Goal: Task Accomplishment & Management: Manage account settings

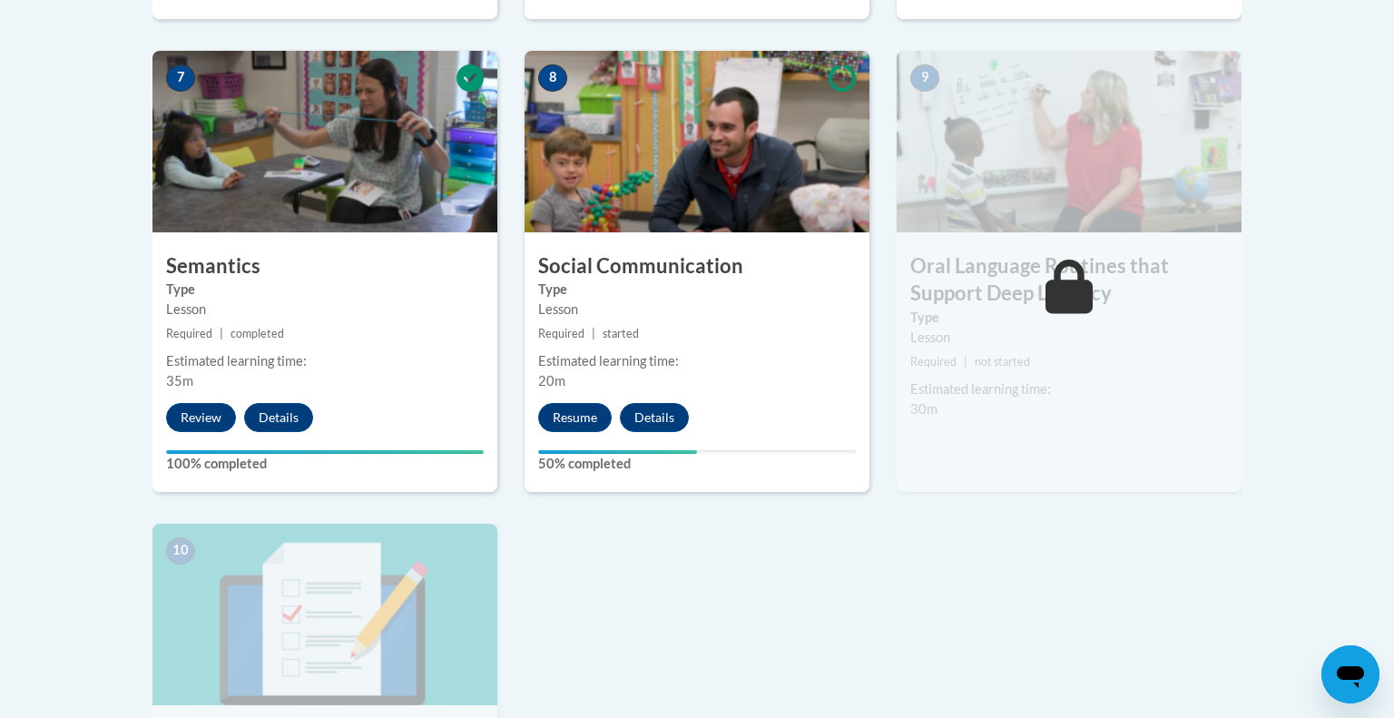
scroll to position [1558, 0]
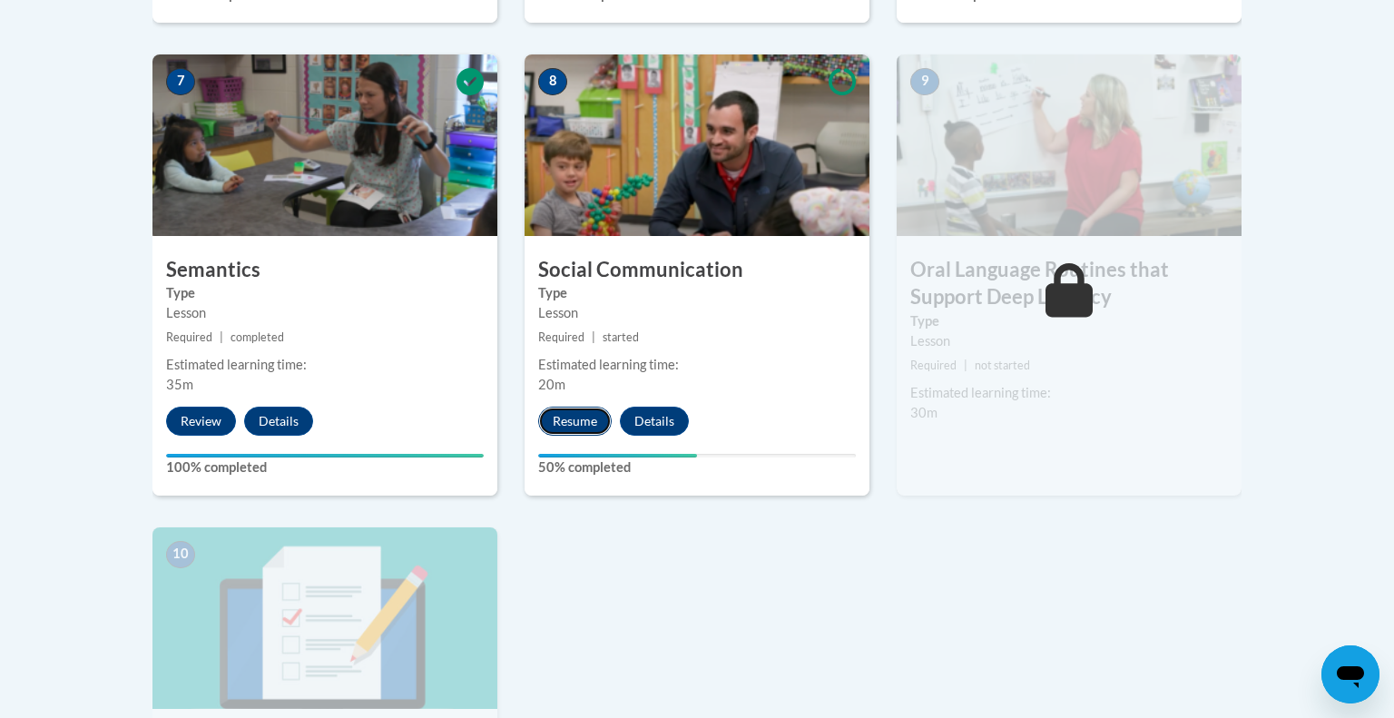
click at [589, 413] on button "Resume" at bounding box center [575, 421] width 74 height 29
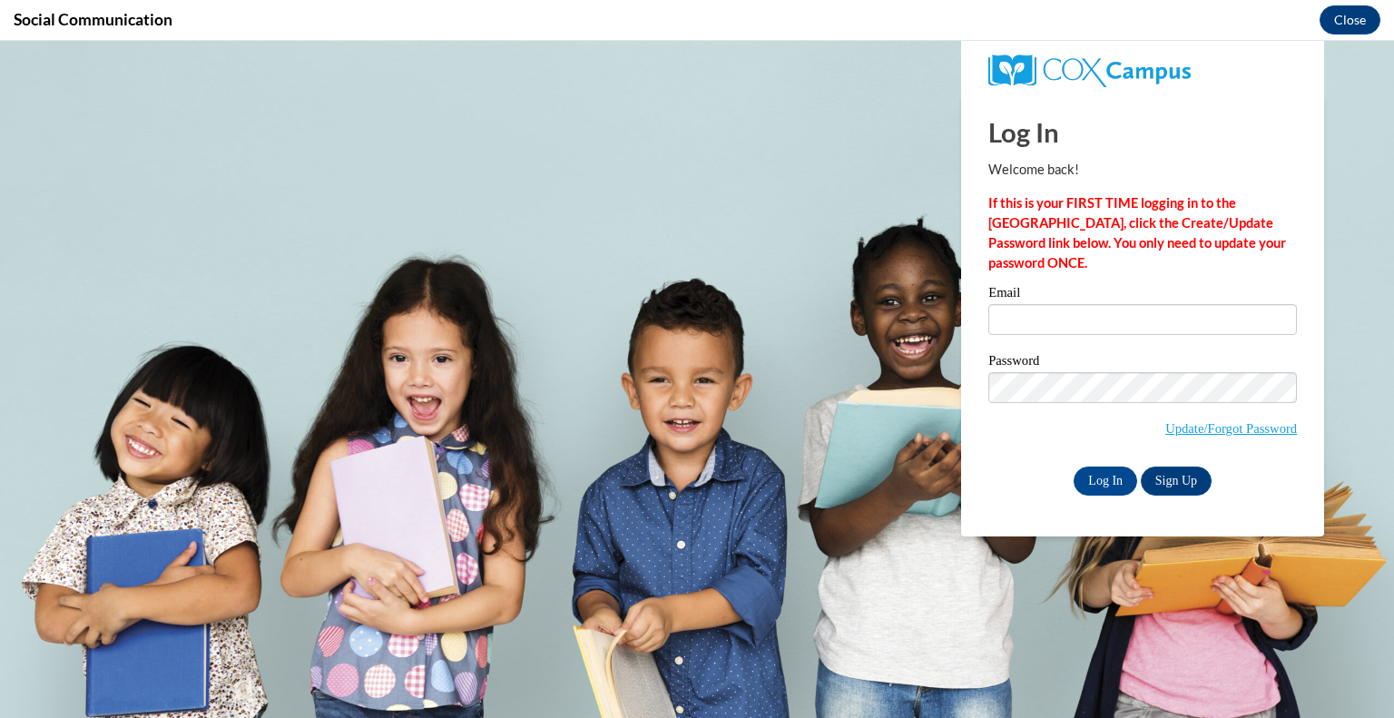
scroll to position [0, 0]
click at [1040, 309] on input "Email" at bounding box center [1143, 319] width 309 height 31
type input "grizzleblandon@gmail.com"
click at [1105, 475] on input "Log In" at bounding box center [1106, 481] width 64 height 29
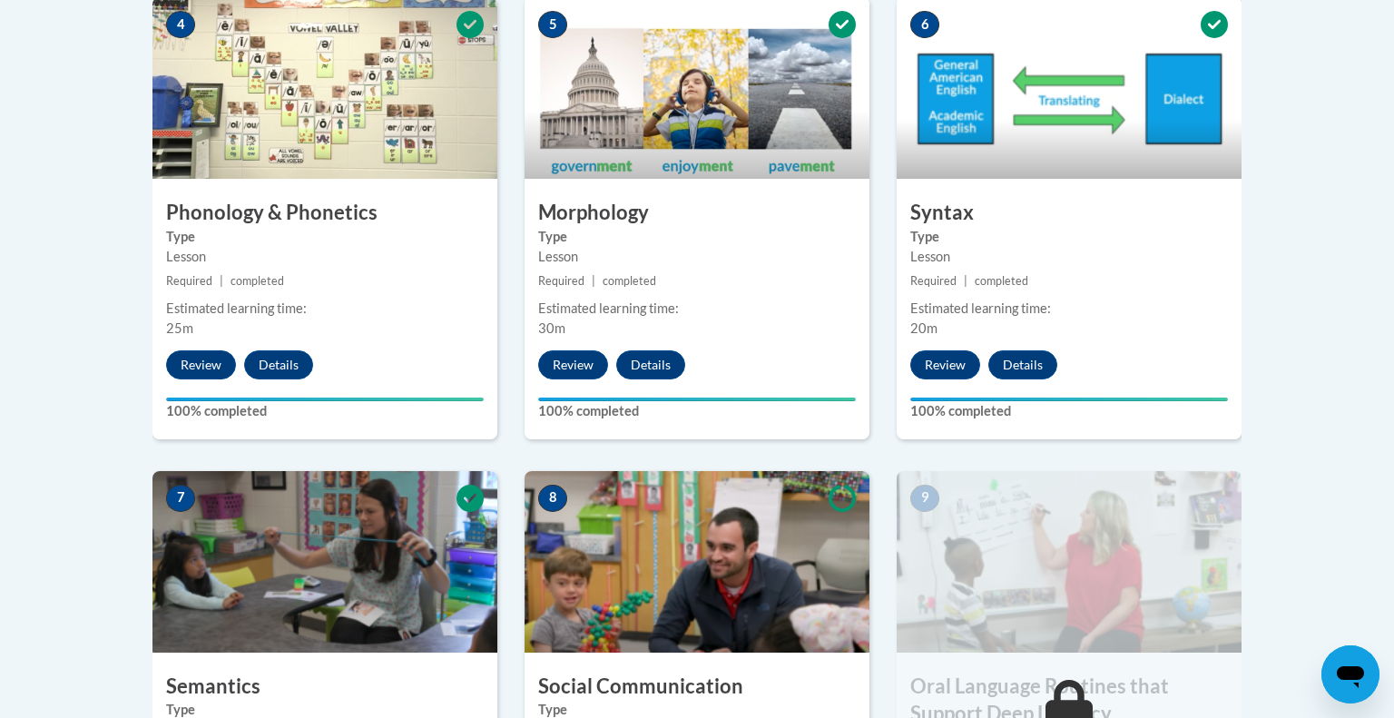
click at [898, 376] on div "Review Details Feedback" at bounding box center [988, 364] width 183 height 29
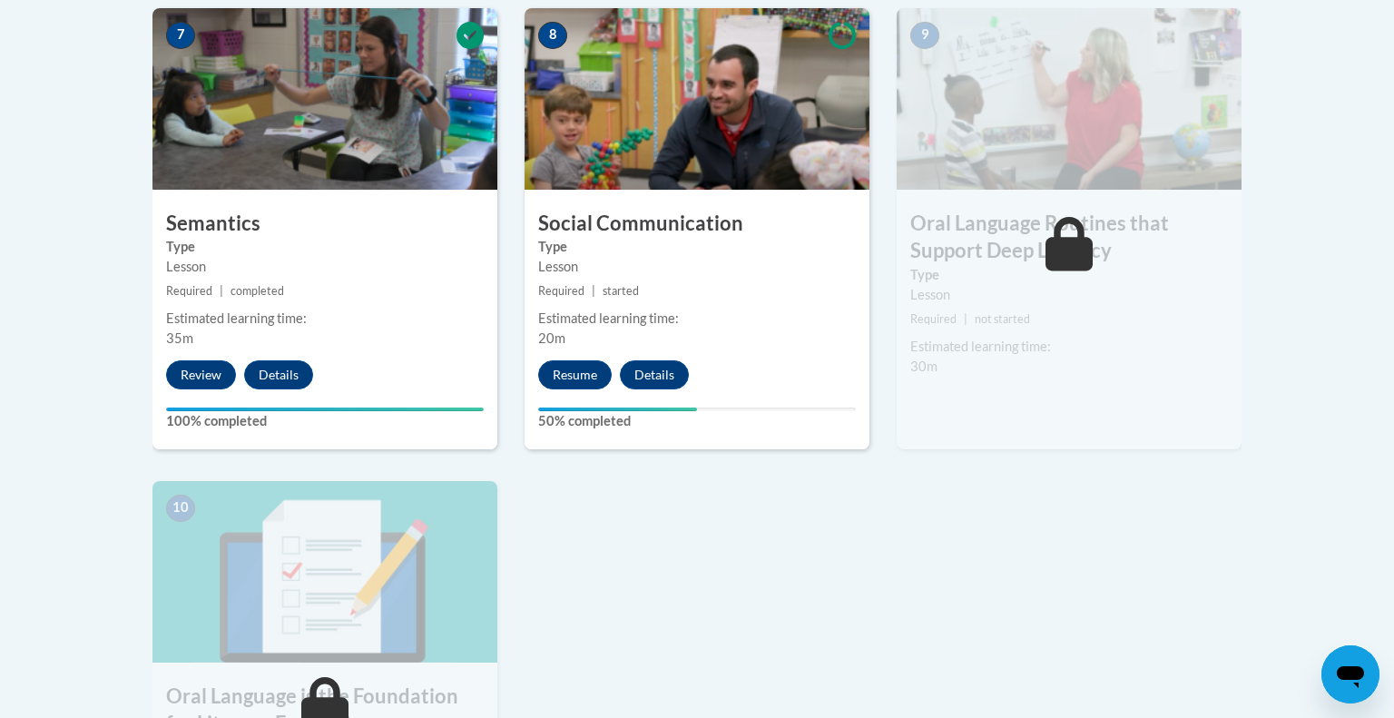
scroll to position [1606, 0]
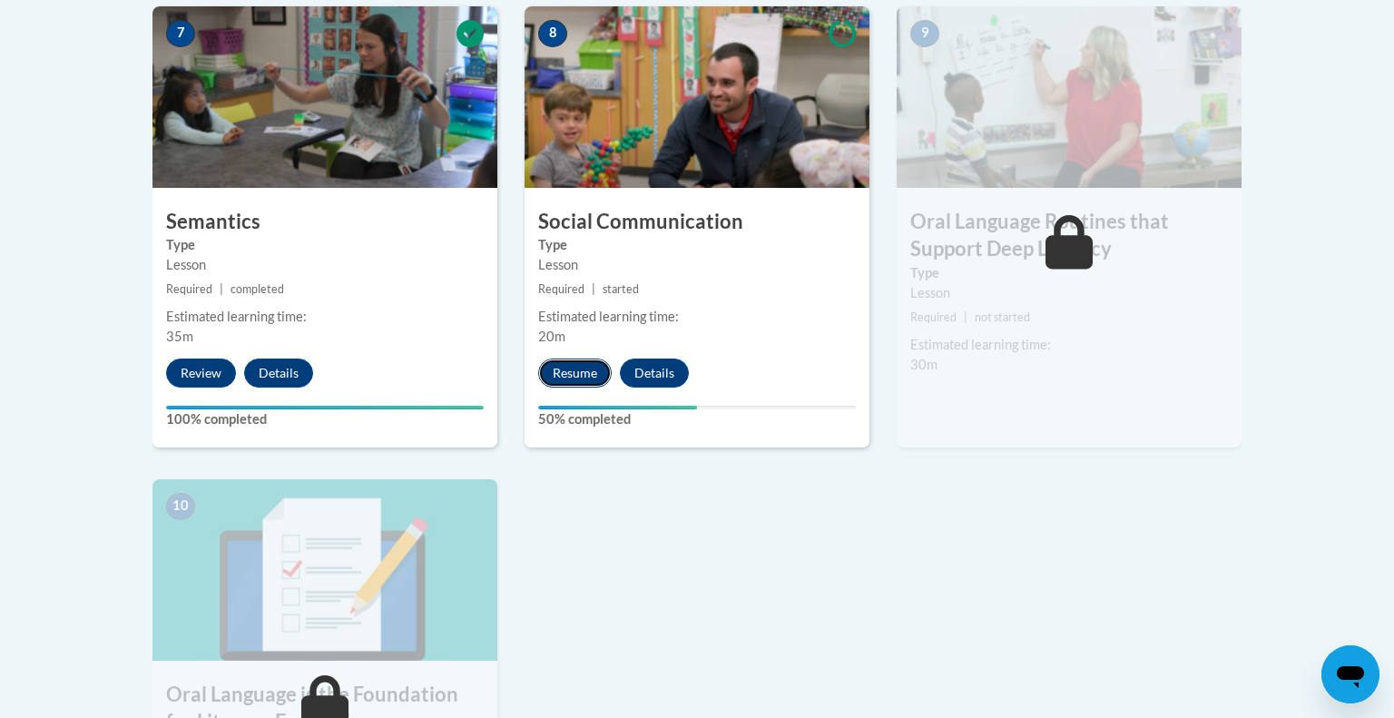
click at [565, 369] on button "Resume" at bounding box center [575, 373] width 74 height 29
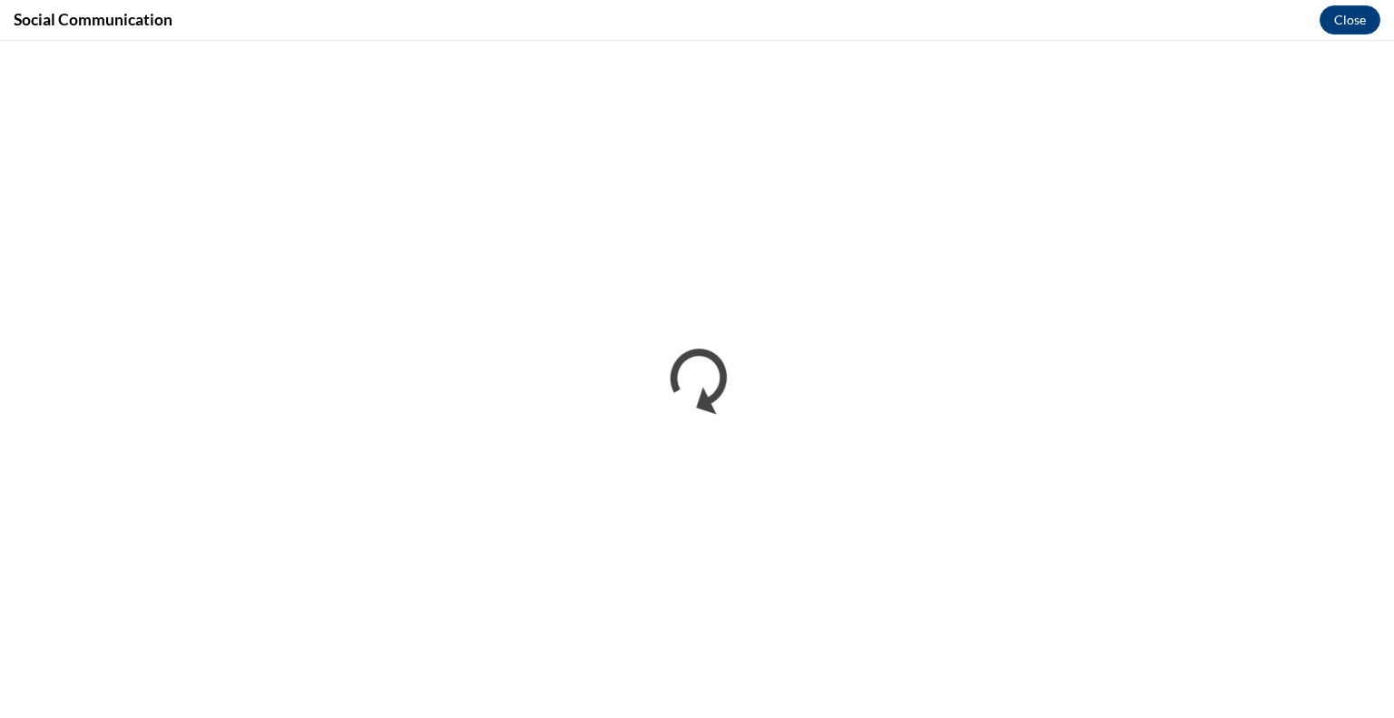
scroll to position [0, 0]
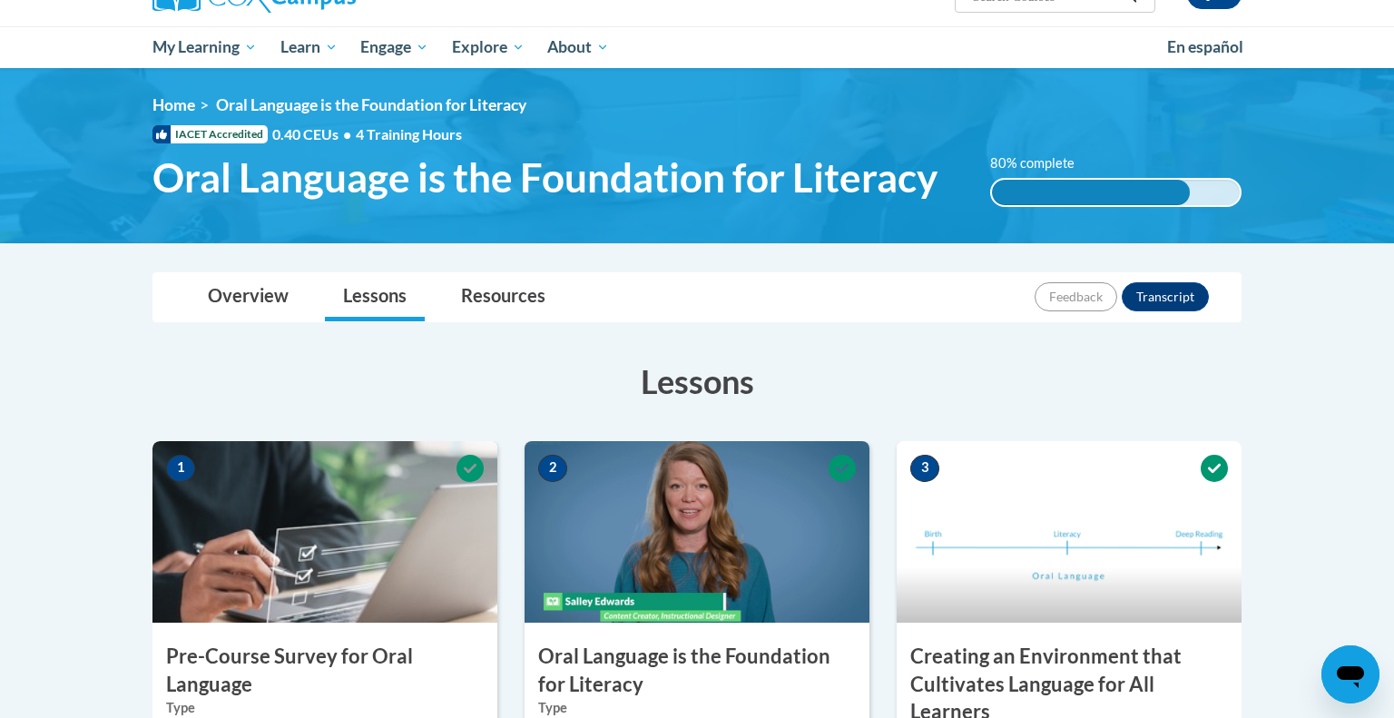
scroll to position [171, 0]
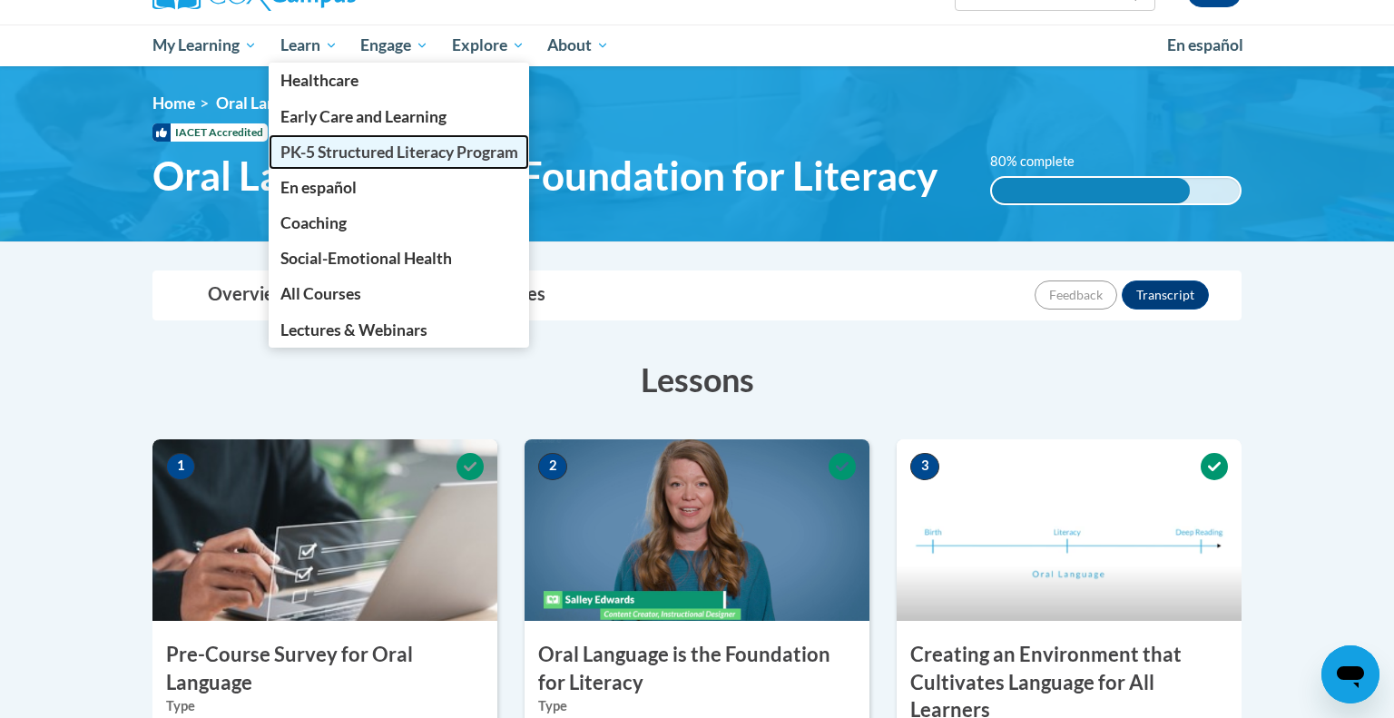
click at [377, 145] on span "PK-5 Structured Literacy Program" at bounding box center [400, 152] width 238 height 19
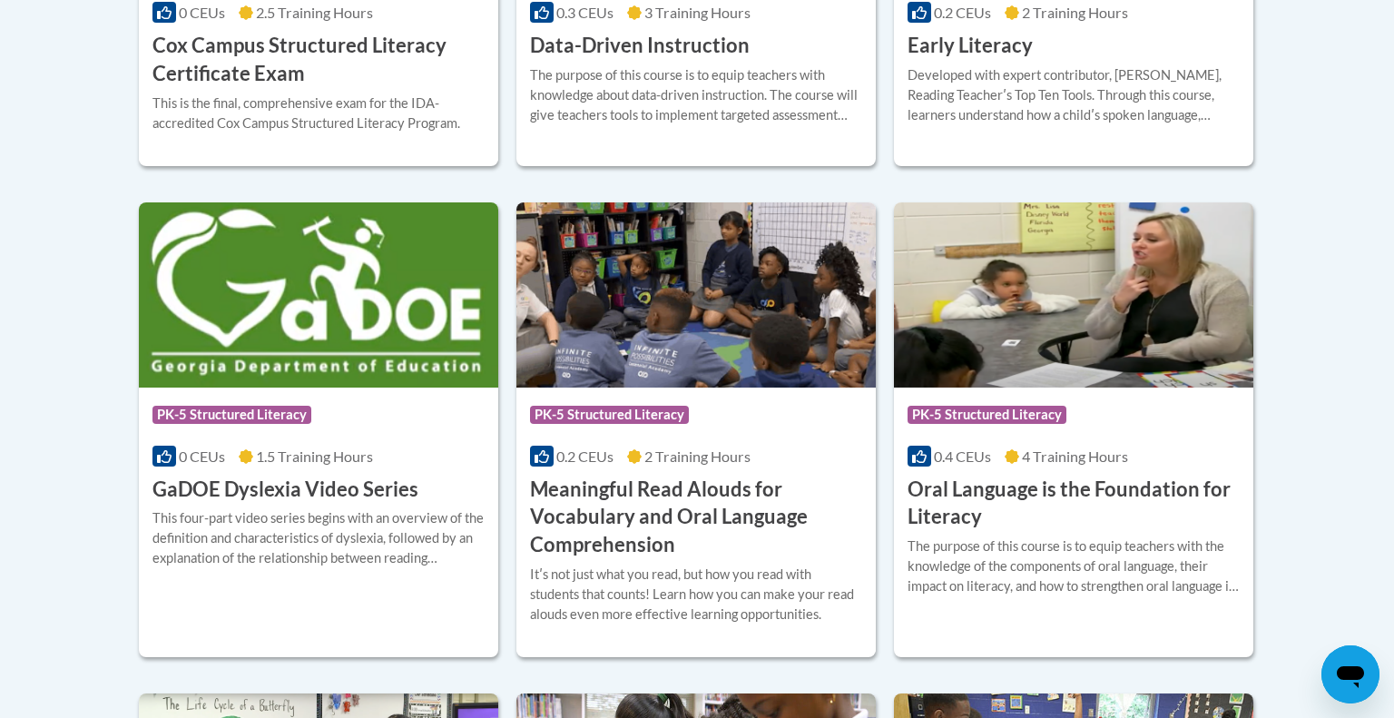
scroll to position [1073, 0]
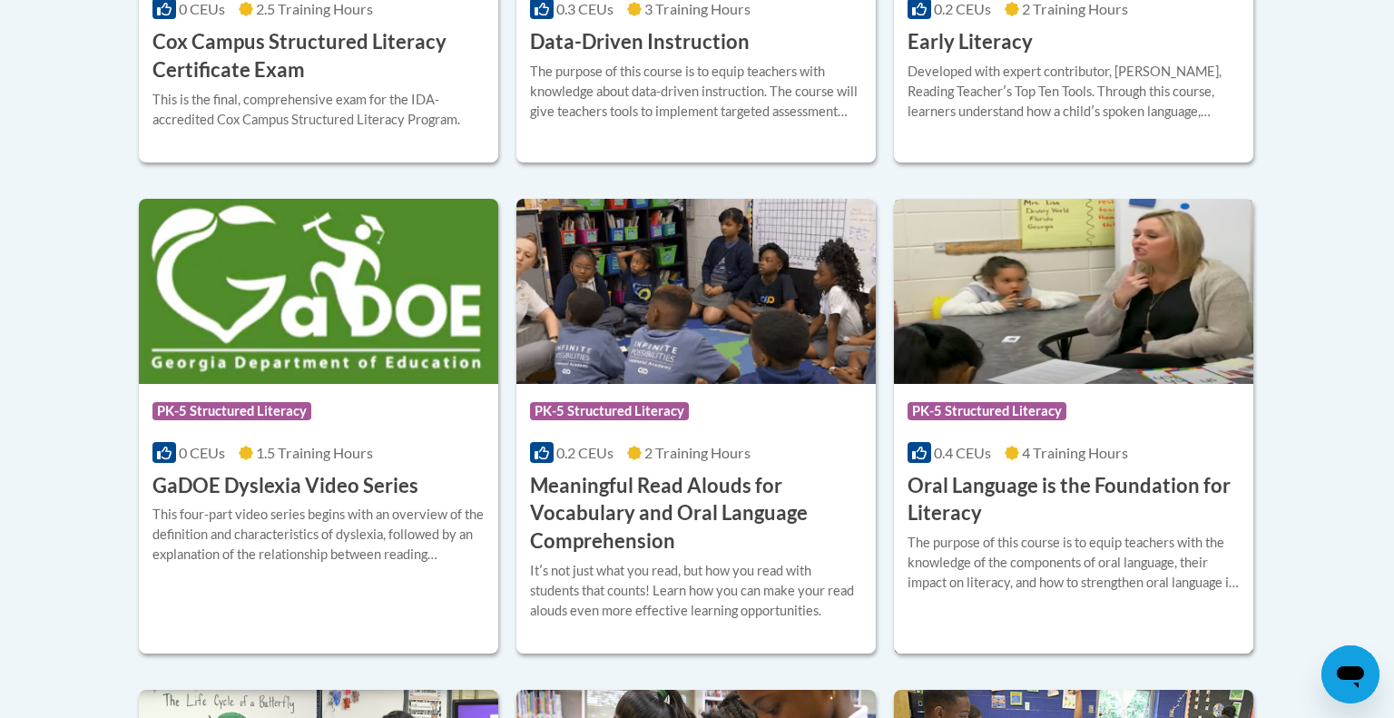
click at [1010, 437] on div "Course Category: PK-5 Structured Literacy 0.4 CEUs 4 Training Hours COURSE Oral…" at bounding box center [1074, 456] width 360 height 144
